Goal: Transaction & Acquisition: Book appointment/travel/reservation

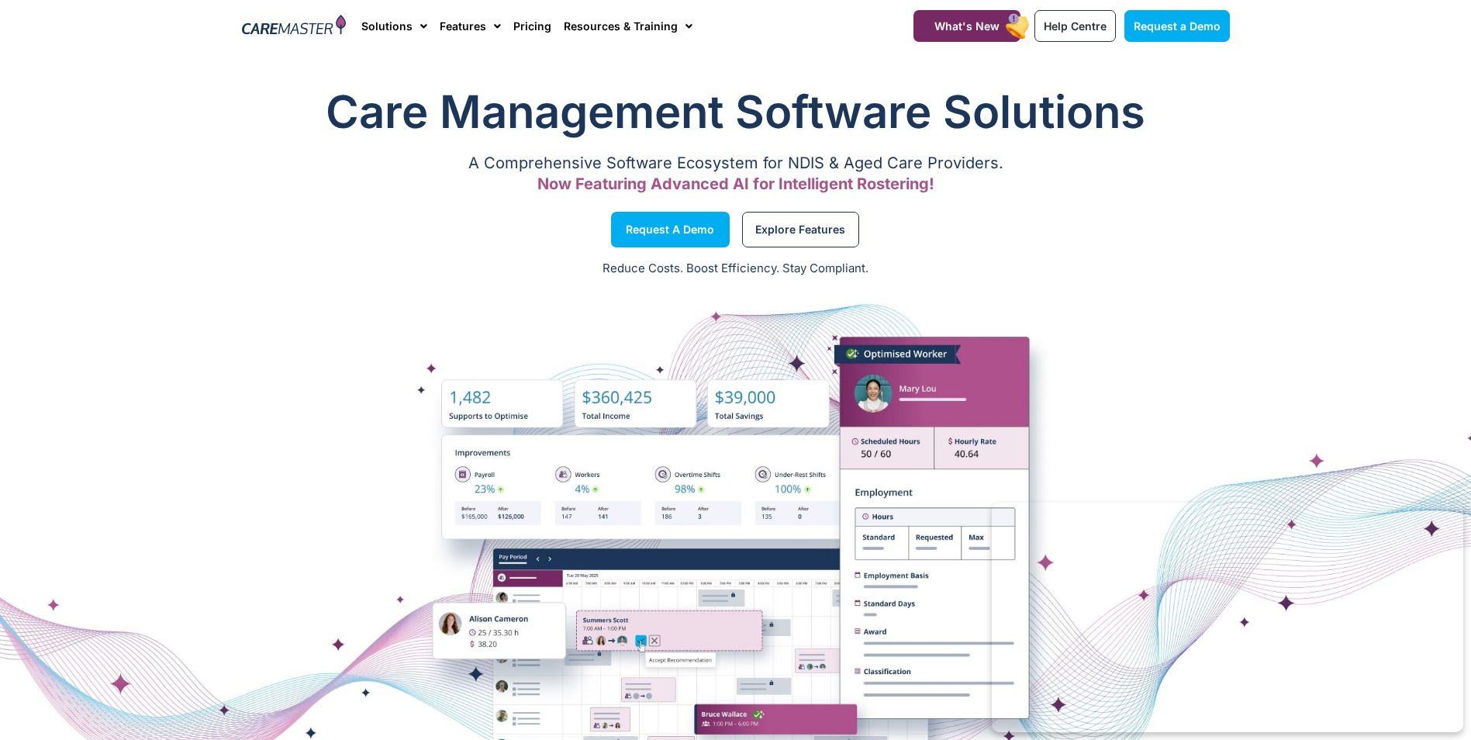
click at [1302, 339] on div at bounding box center [735, 560] width 1471 height 543
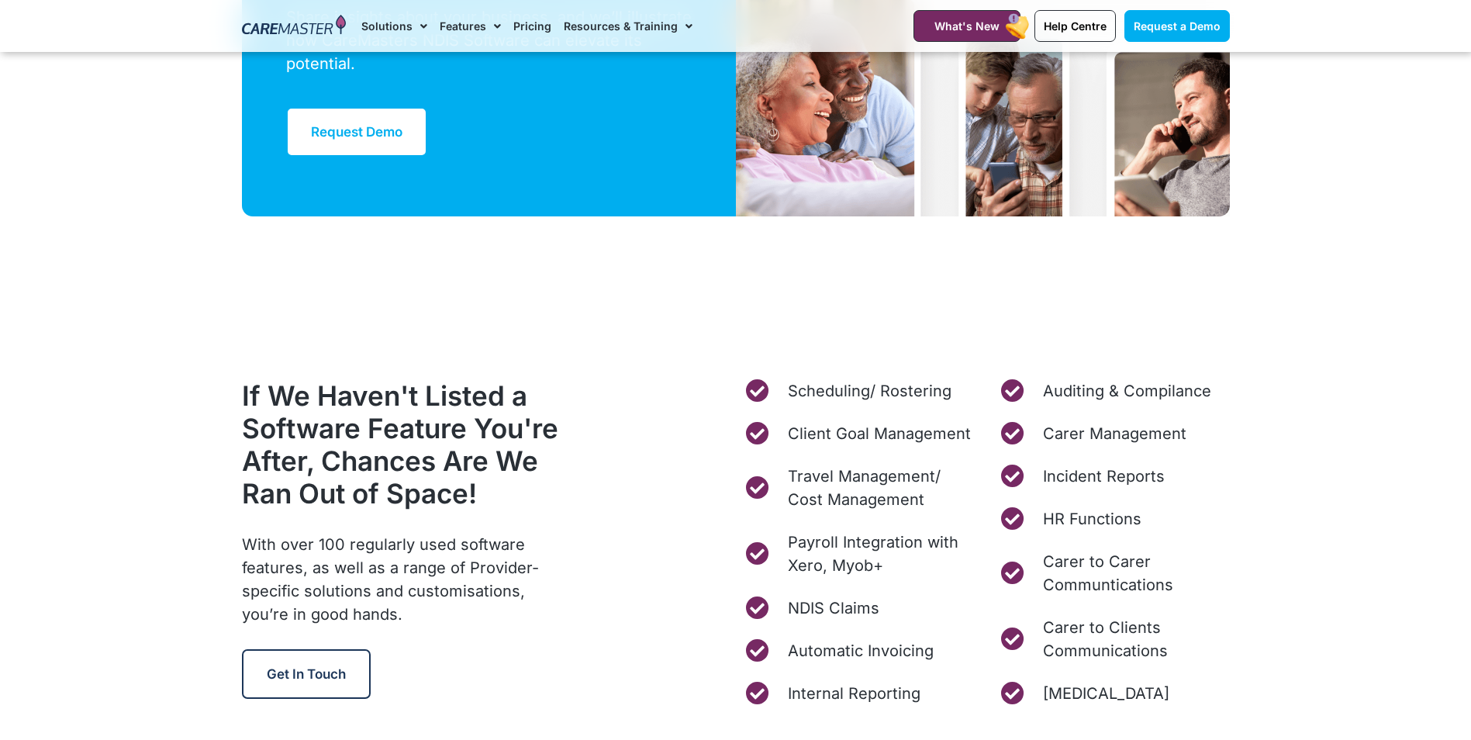
scroll to position [5817, 0]
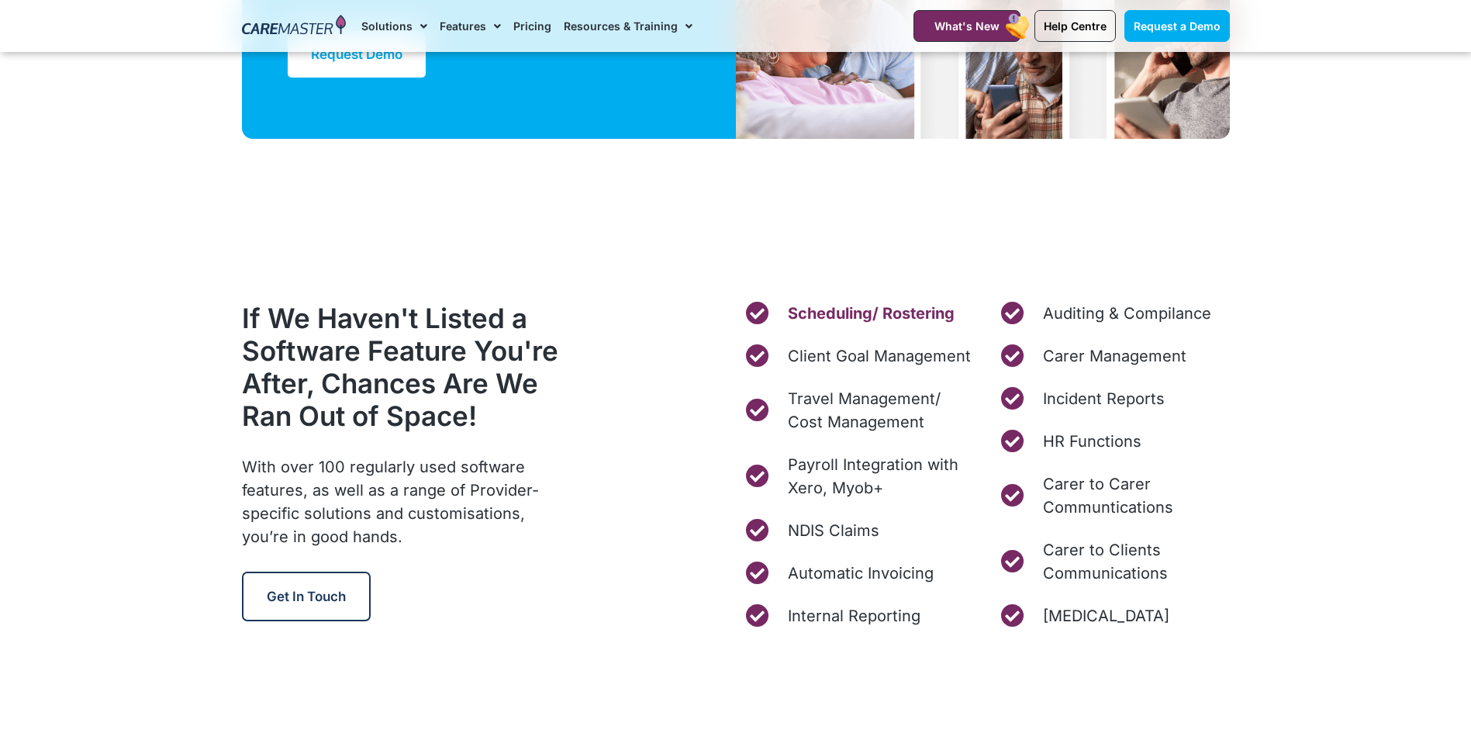
click at [838, 314] on span "Scheduling/ Rostering" at bounding box center [869, 313] width 171 height 23
